Goal: Task Accomplishment & Management: Use online tool/utility

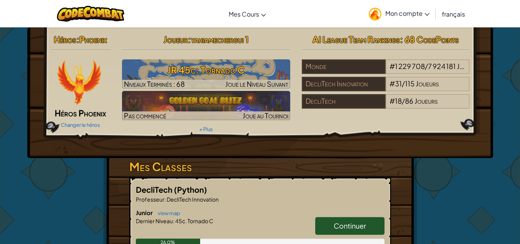
click at [195, 74] on h3 "JR 45c: Tornado C" at bounding box center [206, 69] width 168 height 17
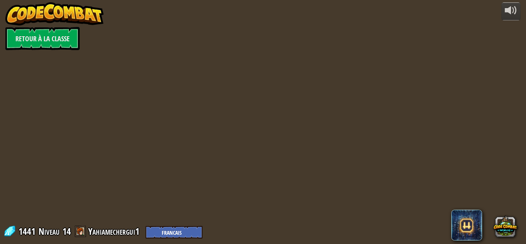
select select "fr"
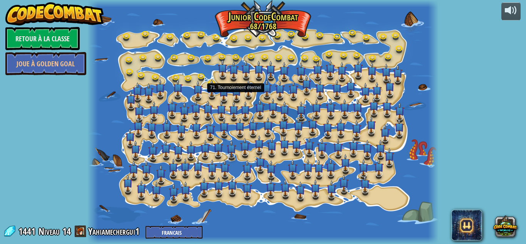
select select "fr"
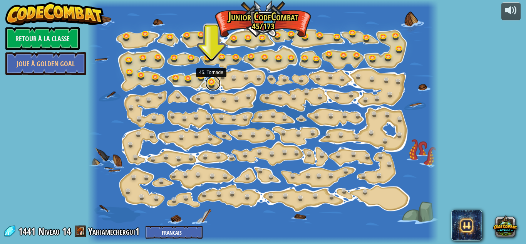
click at [213, 81] on link at bounding box center [212, 82] width 15 height 15
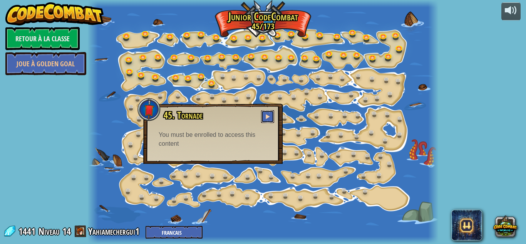
click at [266, 114] on button at bounding box center [267, 116] width 13 height 13
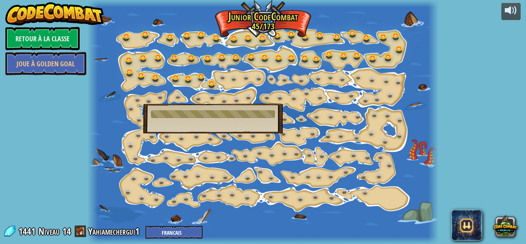
click at [240, 91] on div at bounding box center [262, 122] width 351 height 244
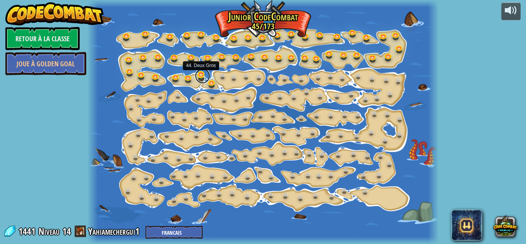
click at [199, 72] on link at bounding box center [202, 75] width 15 height 15
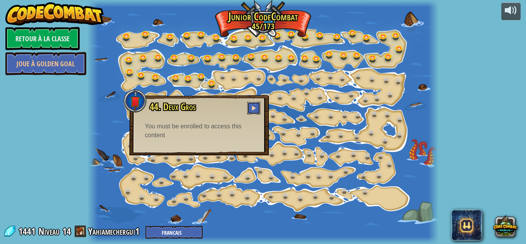
click at [252, 105] on button at bounding box center [253, 108] width 13 height 13
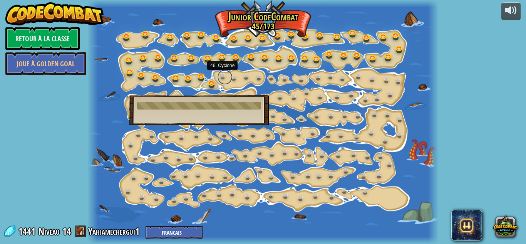
click at [228, 80] on link at bounding box center [224, 76] width 15 height 15
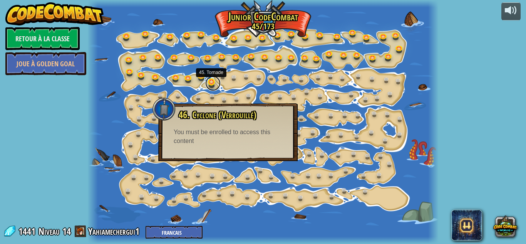
click at [213, 82] on link at bounding box center [212, 82] width 15 height 15
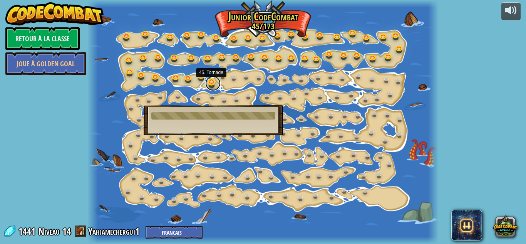
click at [210, 83] on link at bounding box center [212, 82] width 15 height 15
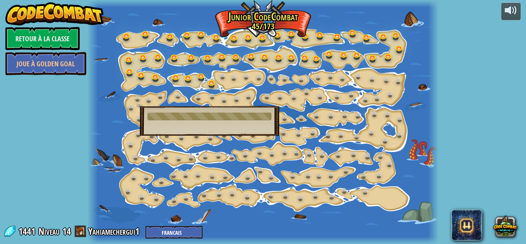
click at [154, 65] on div at bounding box center [262, 122] width 351 height 244
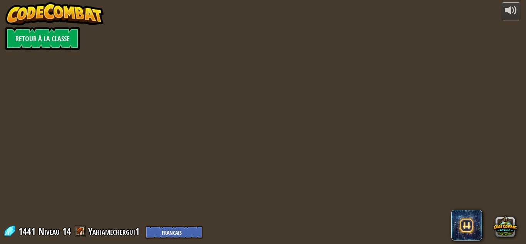
select select "fr"
